Goal: Communication & Community: Answer question/provide support

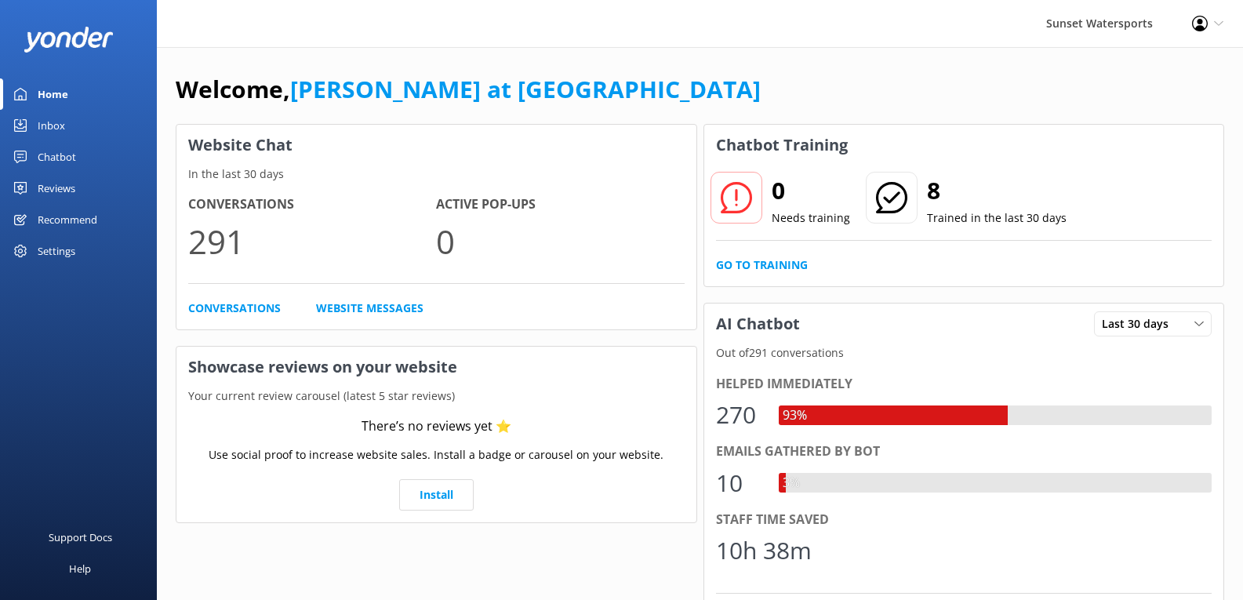
click at [39, 97] on div "Home" at bounding box center [53, 93] width 31 height 31
click at [51, 123] on div "Inbox" at bounding box center [51, 125] width 27 height 31
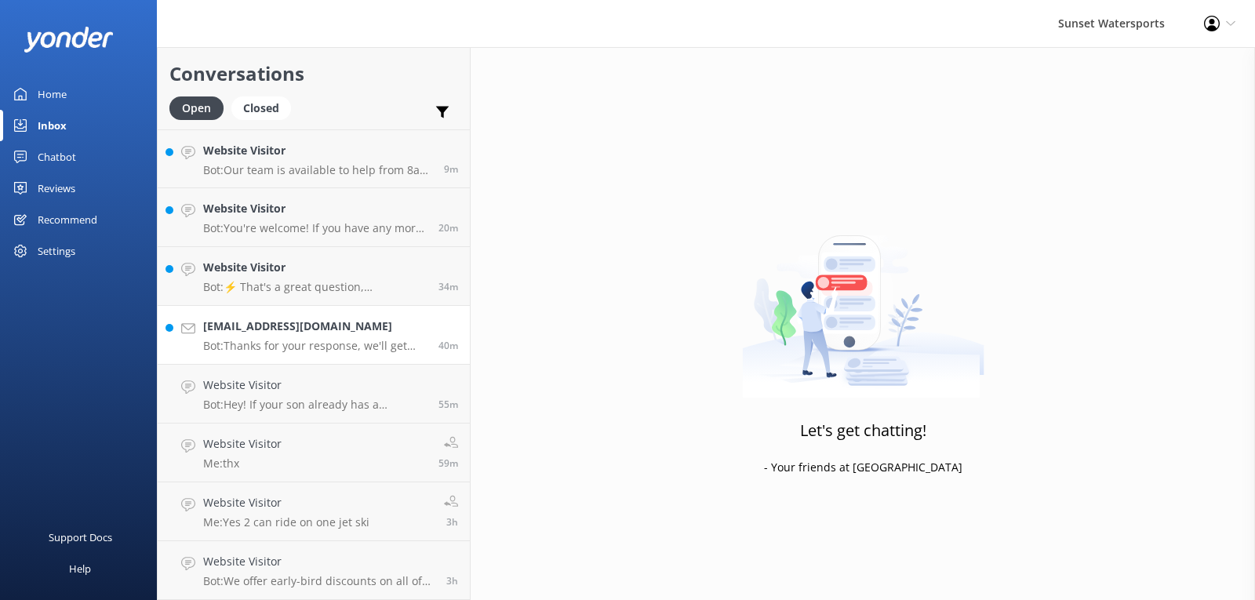
click at [268, 356] on link "[EMAIL_ADDRESS][DOMAIN_NAME] Bot: Thanks for your response, we'll get back to y…" at bounding box center [314, 335] width 312 height 59
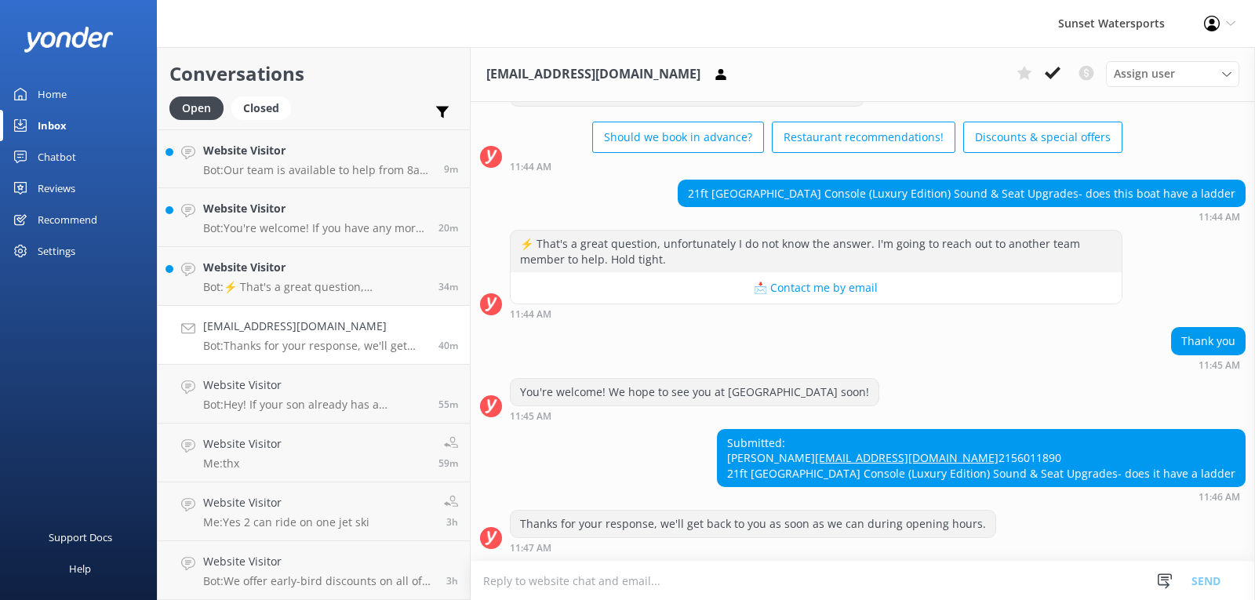
scroll to position [111, 0]
click at [270, 280] on p "Bot: ⚡ That's a great question, unfortunately I do not know the answer. I'm goi…" at bounding box center [315, 287] width 224 height 14
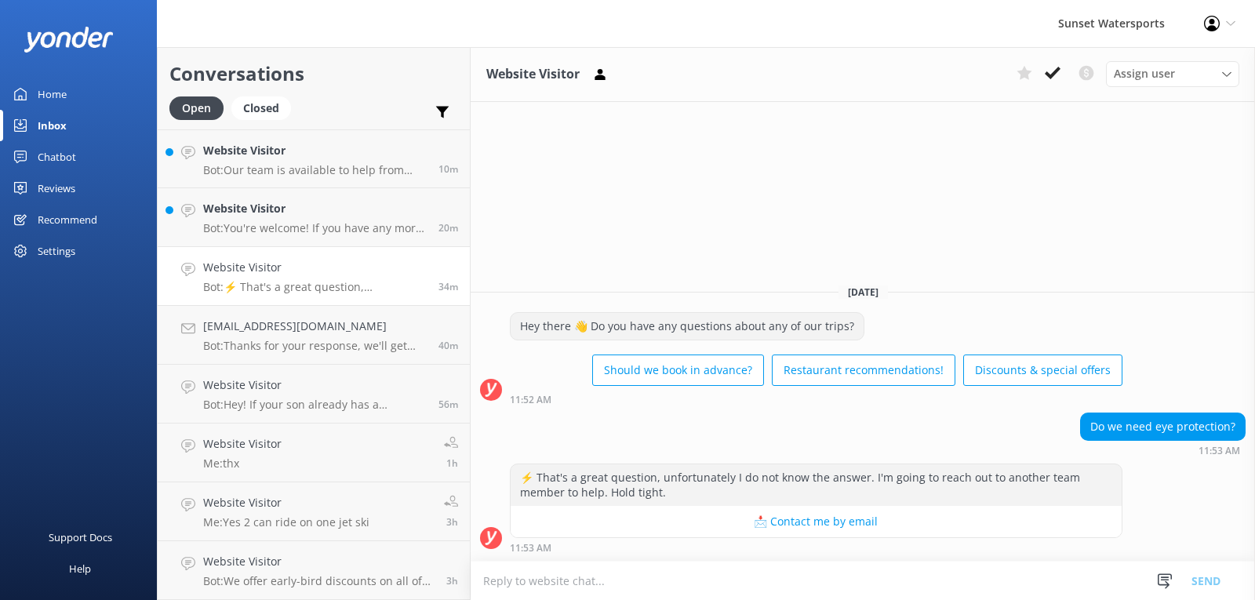
click at [560, 587] on textarea at bounding box center [863, 581] width 784 height 38
type textarea "H"
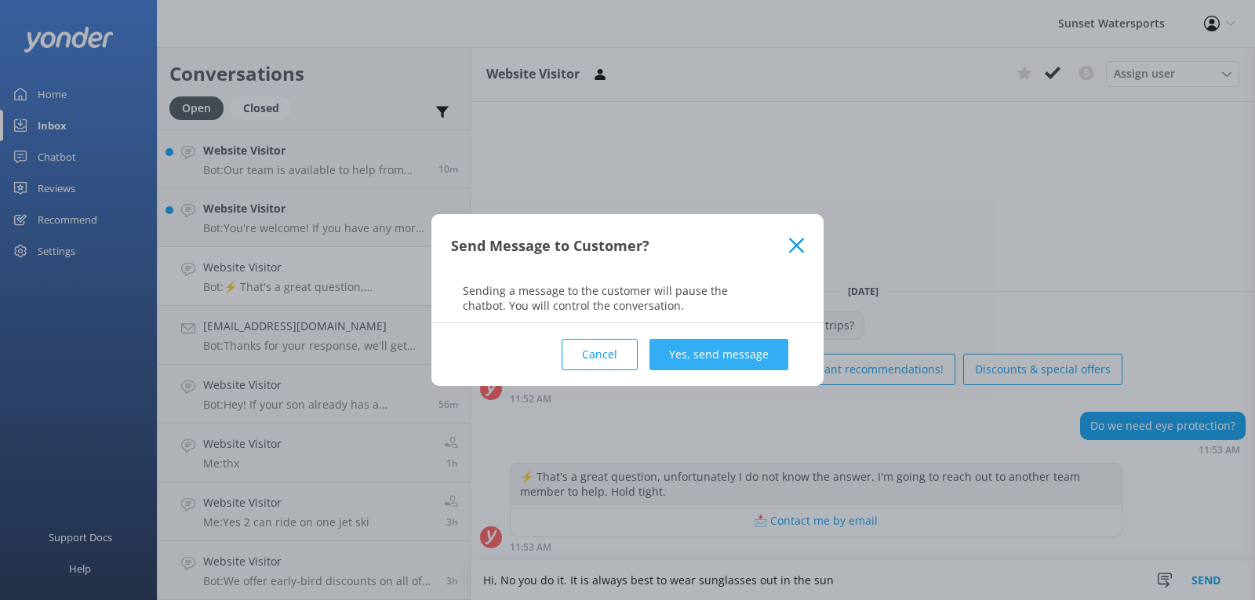
type textarea "Hi, No you do it. It is always best to wear sunglasses out in the sun"
click at [707, 353] on button "Yes, send message" at bounding box center [718, 354] width 139 height 31
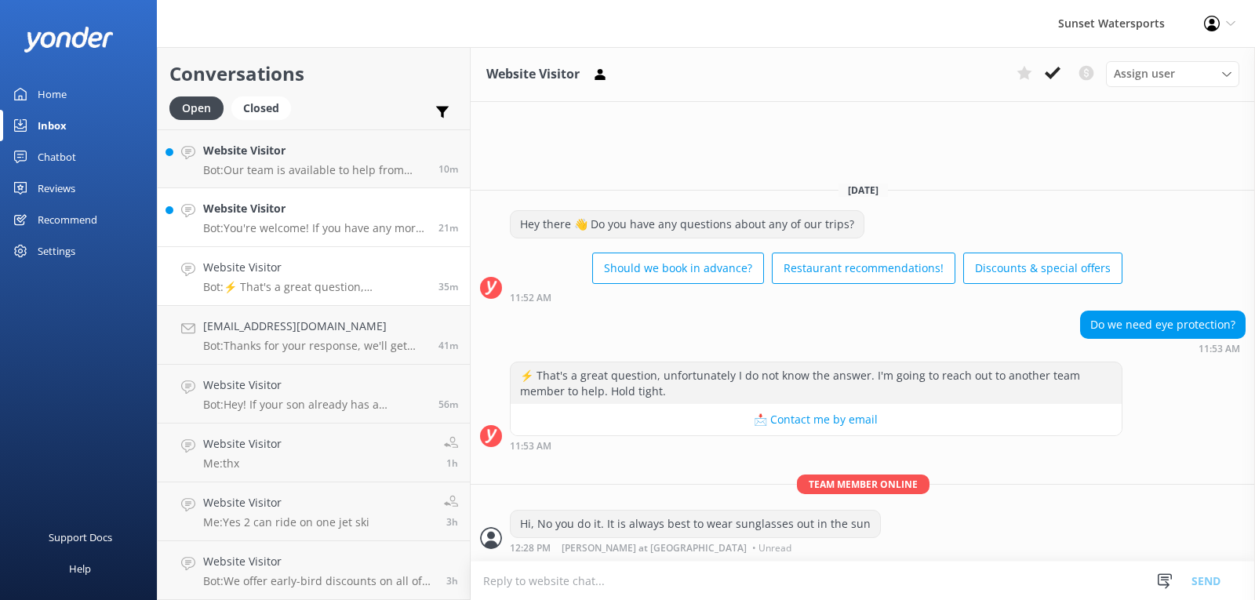
click at [294, 227] on p "Bot: You're welcome! If you have any more questions, feel free to ask. Enjoy yo…" at bounding box center [315, 228] width 224 height 14
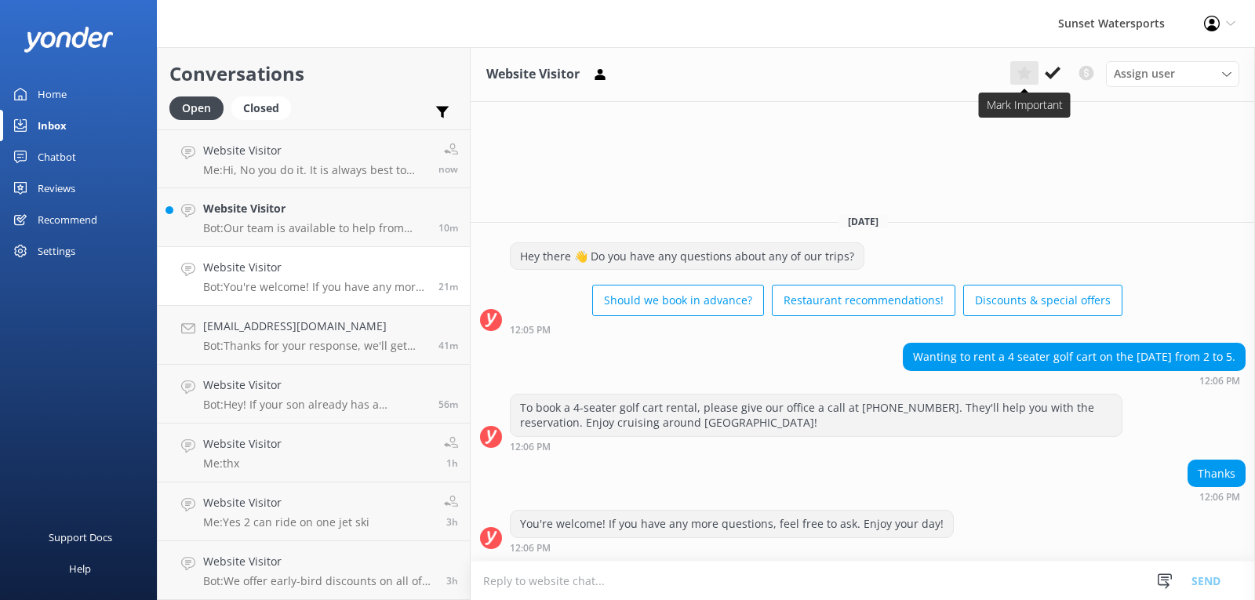
drag, startPoint x: 1053, startPoint y: 71, endPoint x: 1026, endPoint y: 71, distance: 26.7
click at [1053, 70] on icon at bounding box center [1053, 73] width 16 height 16
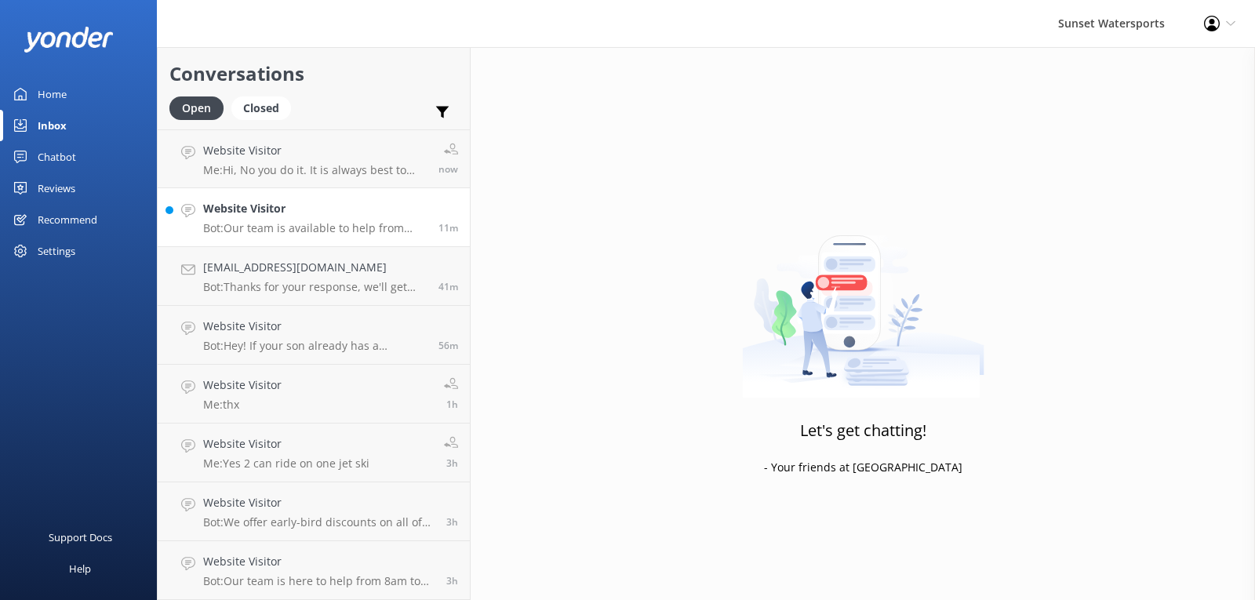
click at [296, 226] on p "Bot: Our team is available to help from 8am to 8pm. You can also give us a call…" at bounding box center [315, 228] width 224 height 14
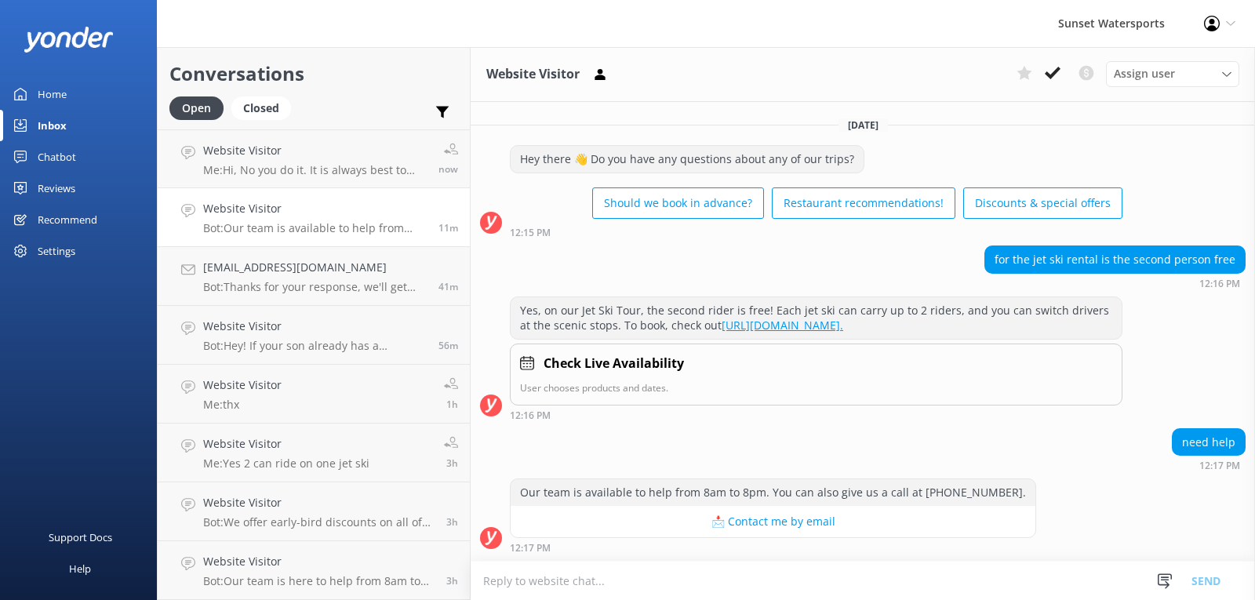
scroll to position [13, 0]
click at [575, 579] on textarea at bounding box center [863, 581] width 784 height 38
type textarea "Y"
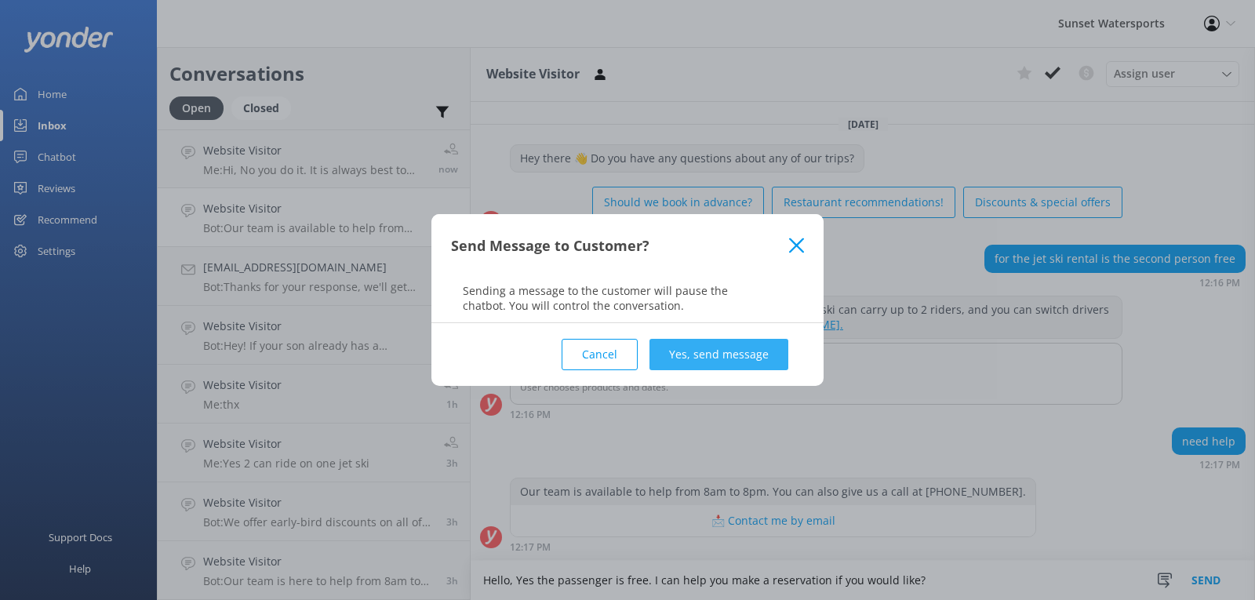
type textarea "Hello, Yes the passenger is free. I can help you make a reservation if you woul…"
click at [741, 360] on button "Yes, send message" at bounding box center [718, 354] width 139 height 31
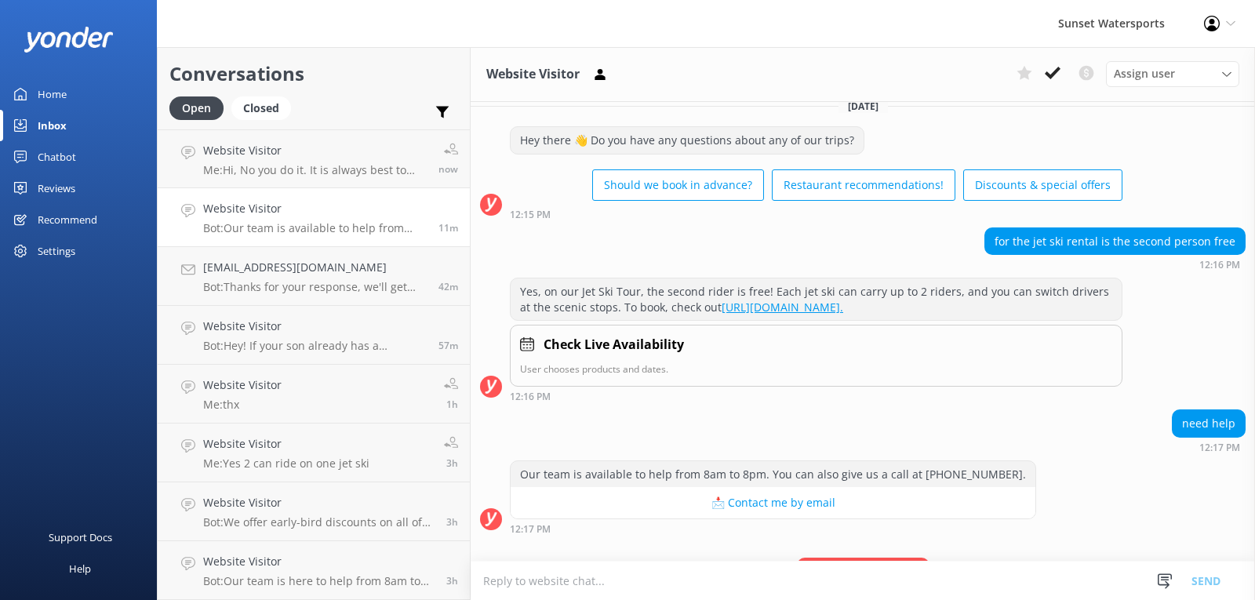
scroll to position [116, 0]
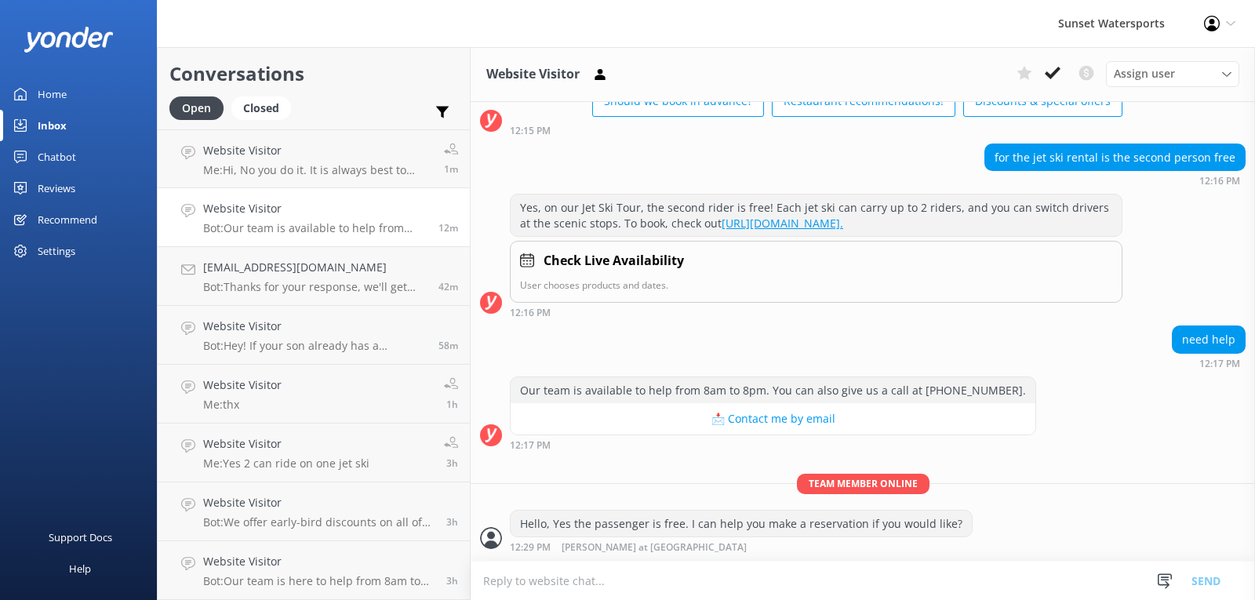
click at [348, 221] on p "Bot: Our team is available to help from 8am to 8pm. You can also give us a call…" at bounding box center [315, 228] width 224 height 14
click at [317, 355] on link "Website Visitor Bot: Hey! If your son already has a [US_STATE] Boaters License,…" at bounding box center [314, 335] width 312 height 59
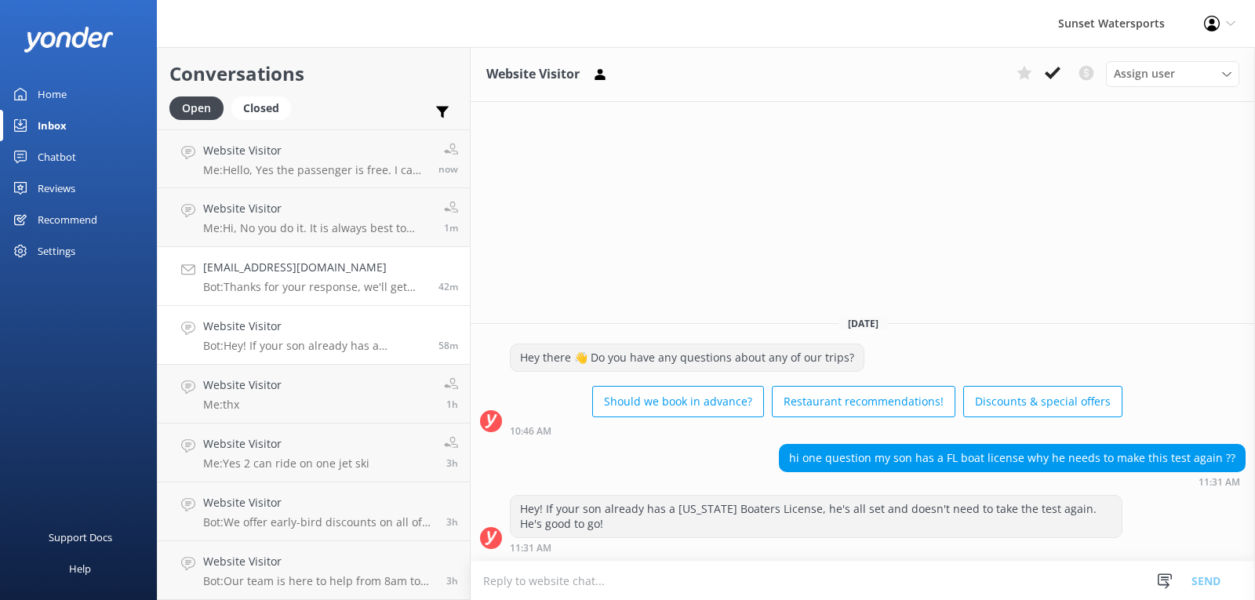
click at [325, 288] on p "Bot: Thanks for your response, we'll get back to you as soon as we can during o…" at bounding box center [315, 287] width 224 height 14
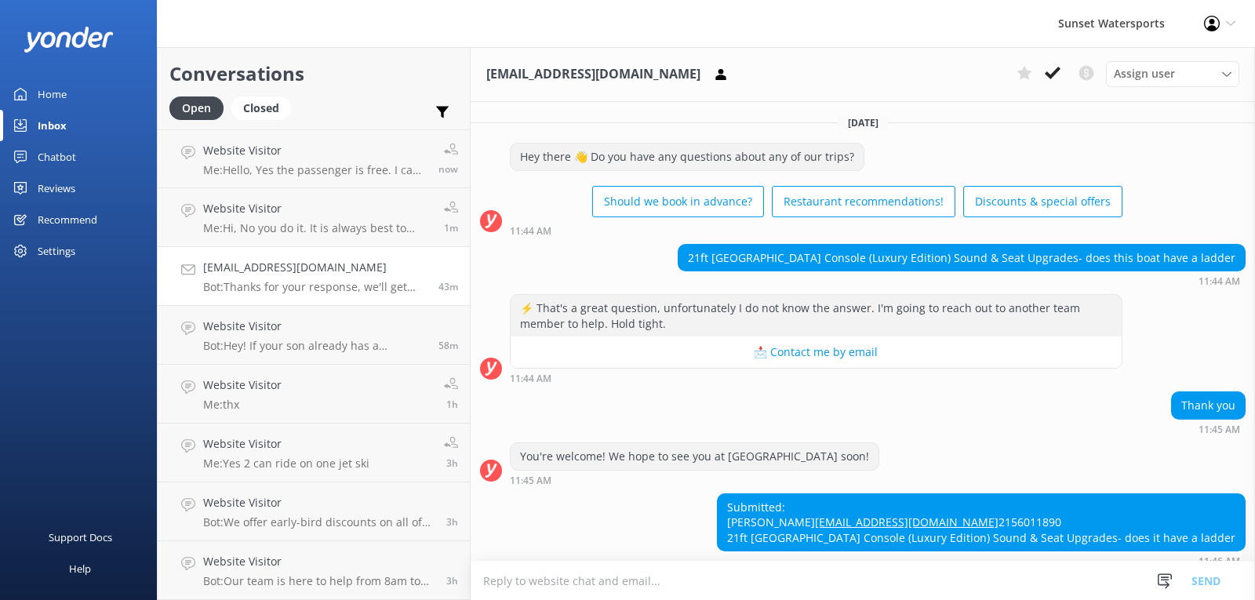
scroll to position [111, 0]
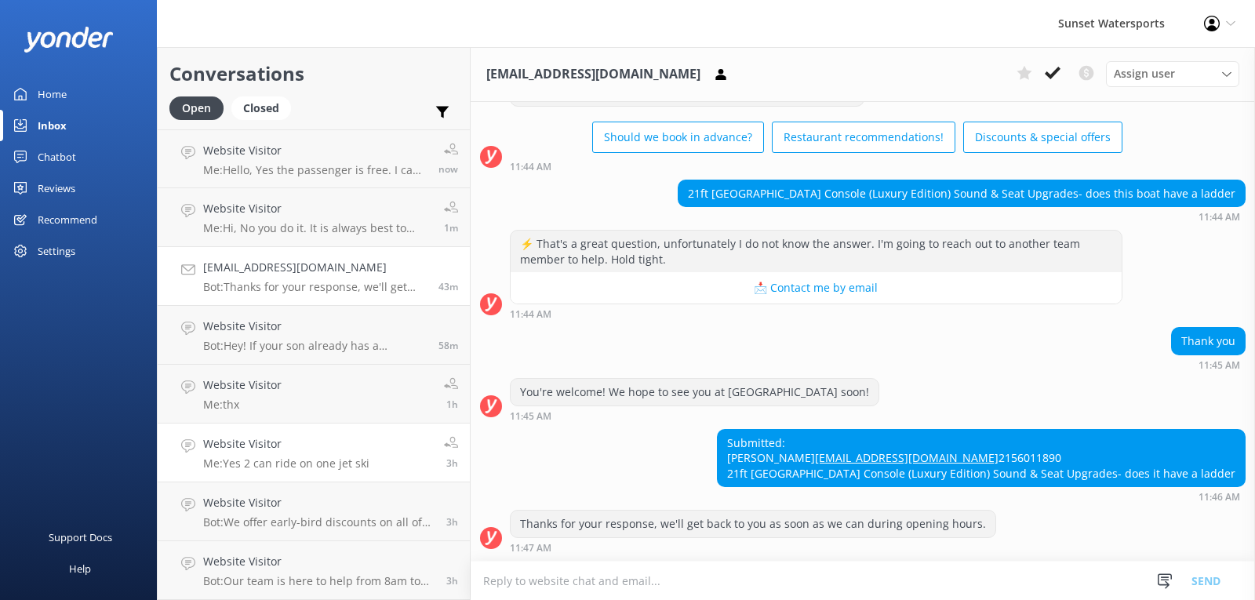
click at [307, 452] on h4 "Website Visitor" at bounding box center [286, 443] width 166 height 17
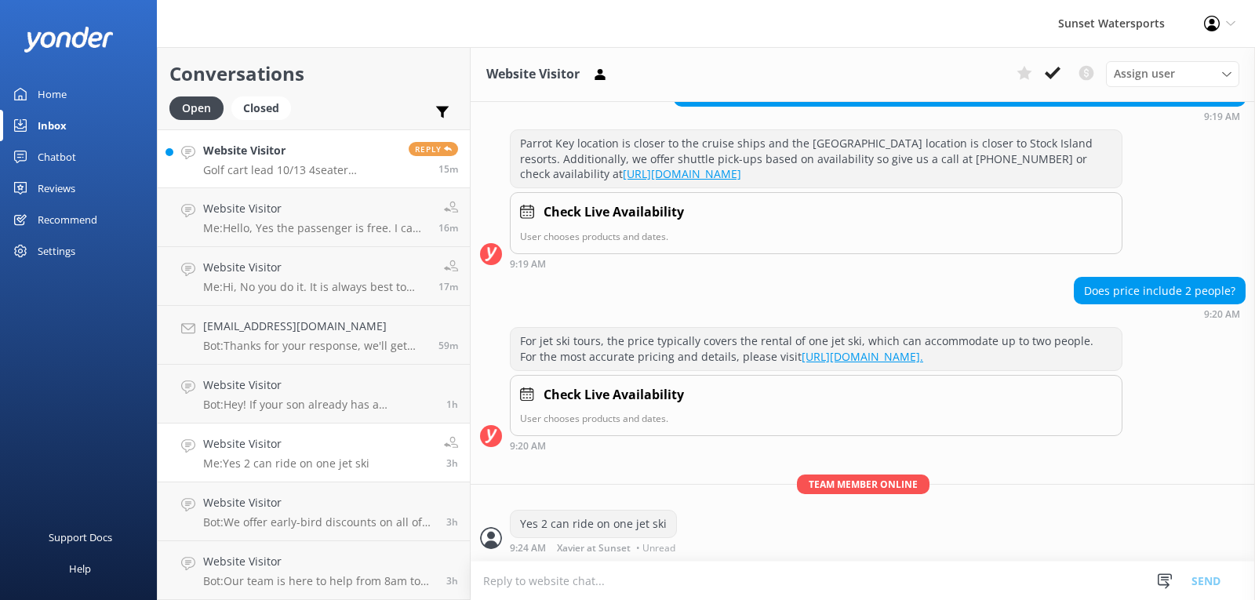
click at [294, 159] on h4 "Website Visitor" at bounding box center [300, 150] width 194 height 17
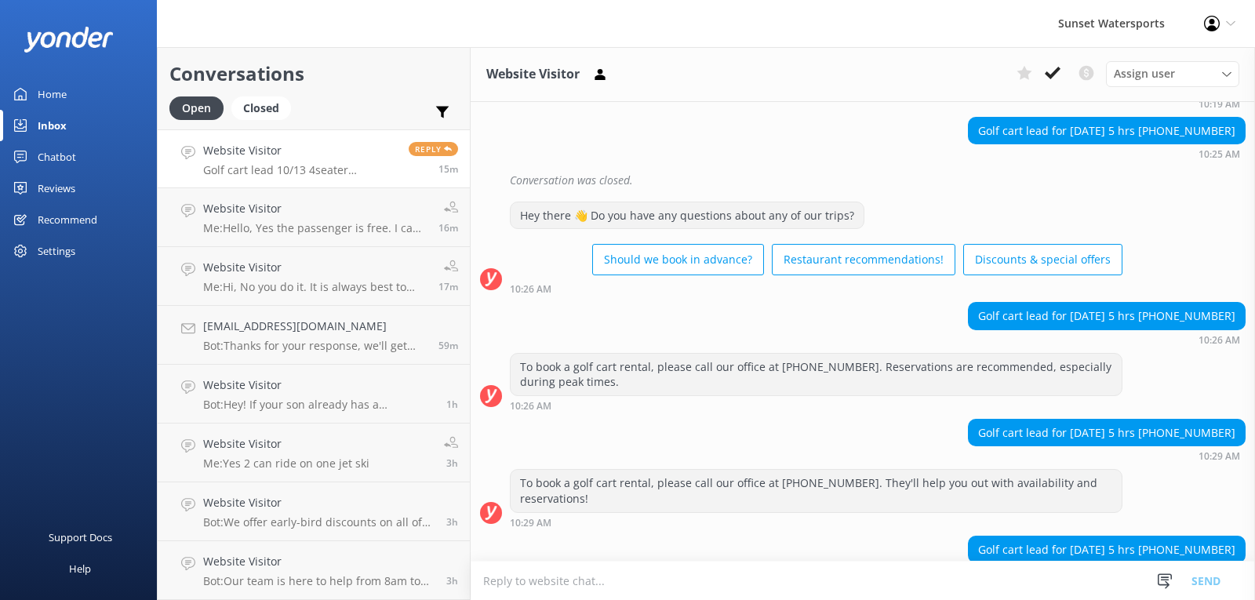
scroll to position [16112, 0]
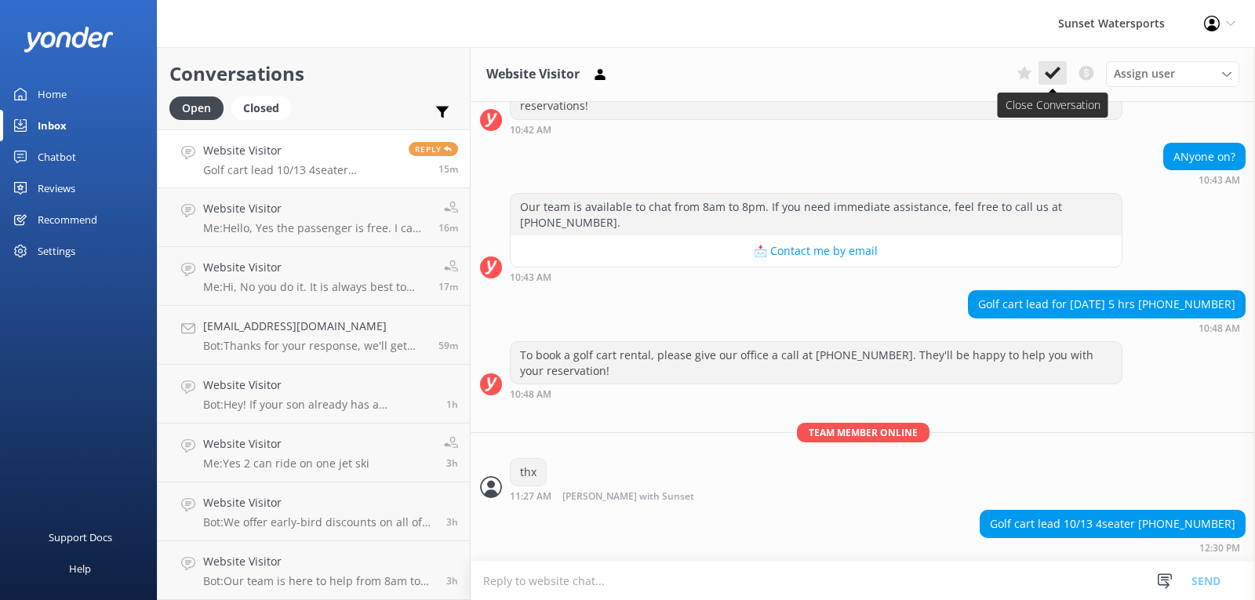
click at [1053, 70] on icon at bounding box center [1053, 73] width 16 height 16
